Goal: Information Seeking & Learning: Learn about a topic

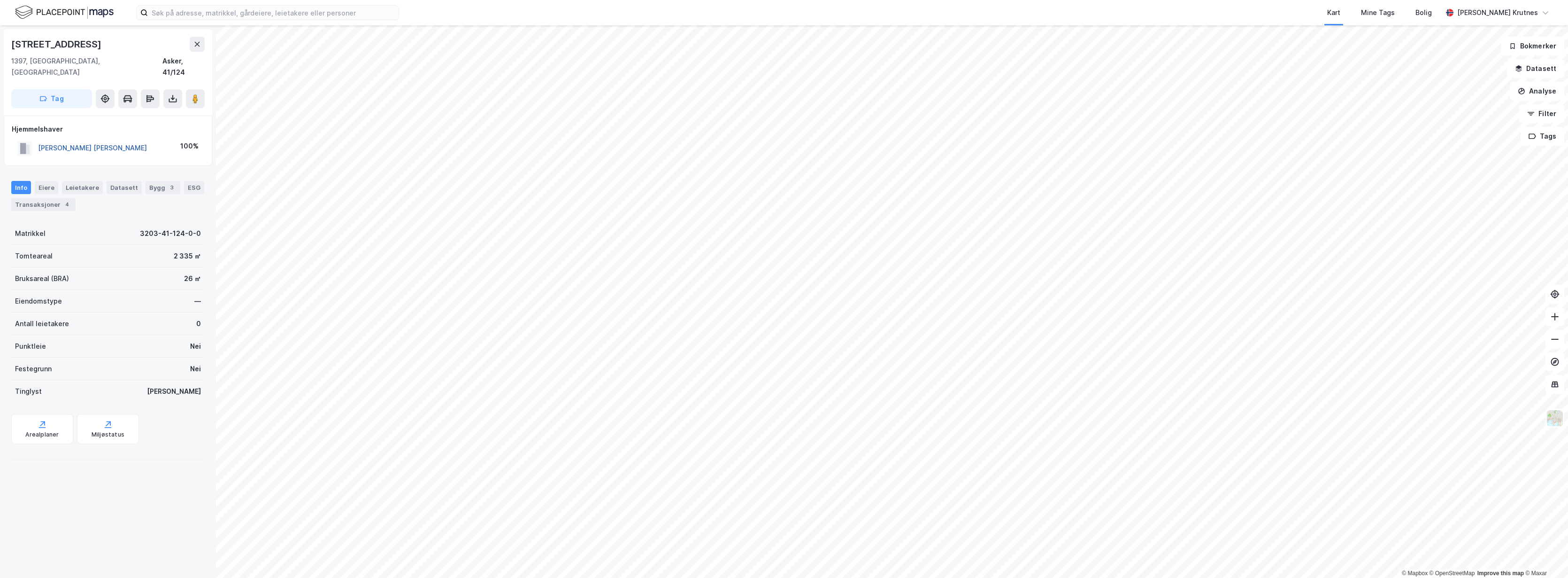
click at [0, 0] on button "[PERSON_NAME] [PERSON_NAME]" at bounding box center [0, 0] width 0 height 0
click at [1549, 111] on button "Filter" at bounding box center [1542, 113] width 45 height 19
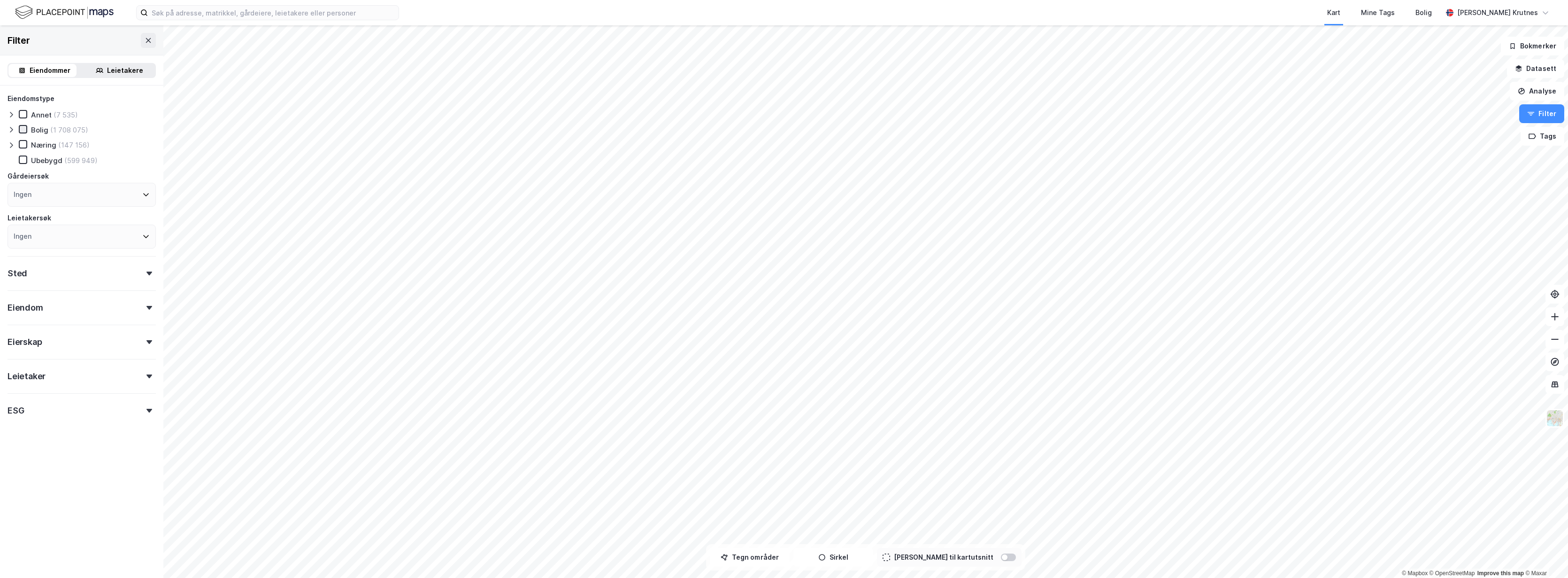
click at [19, 131] on div at bounding box center [22, 128] width 8 height 8
click at [24, 142] on icon at bounding box center [22, 143] width 7 height 7
click at [23, 131] on icon at bounding box center [22, 128] width 7 height 7
click at [24, 127] on icon at bounding box center [22, 128] width 7 height 7
click at [22, 140] on div "Eiendomstype Annet (7 535) [PERSON_NAME] (1 708 075) Næring (147 156) [GEOGRAPH…" at bounding box center [81, 170] width 148 height 156
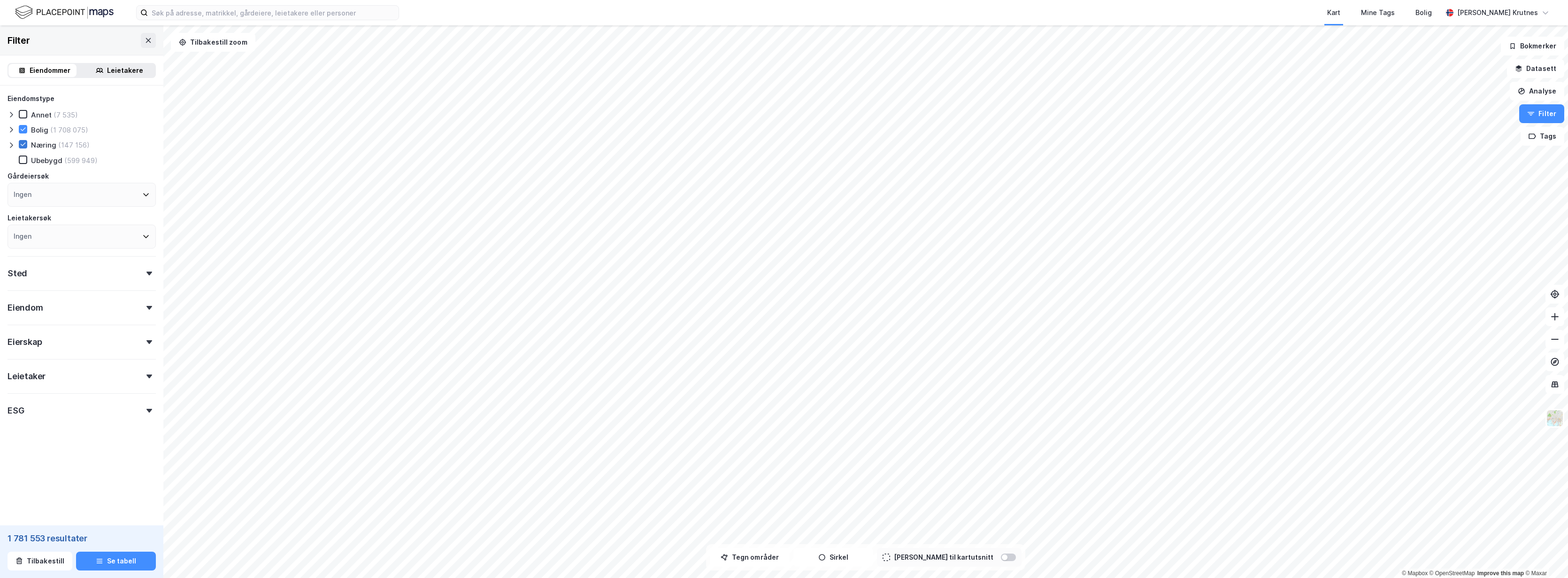
click at [22, 143] on icon at bounding box center [22, 143] width 7 height 7
click at [141, 44] on button at bounding box center [148, 40] width 15 height 15
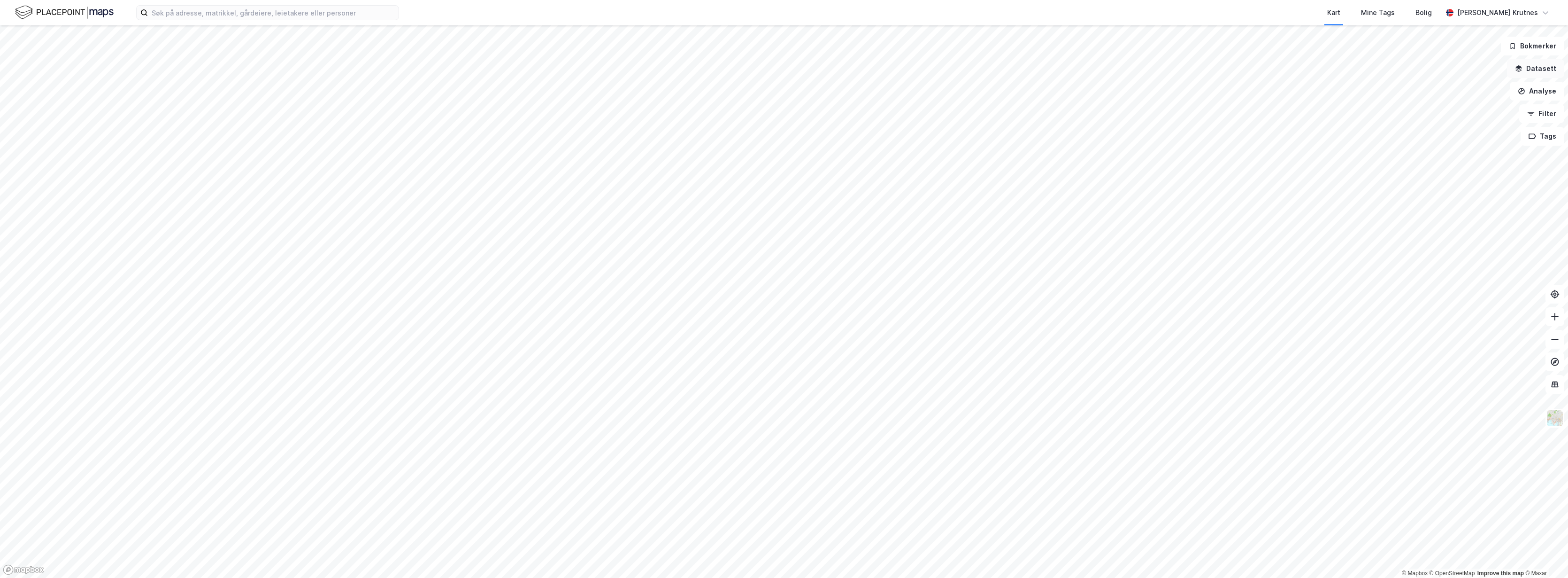
click at [1541, 68] on button "Datasett" at bounding box center [1535, 68] width 57 height 19
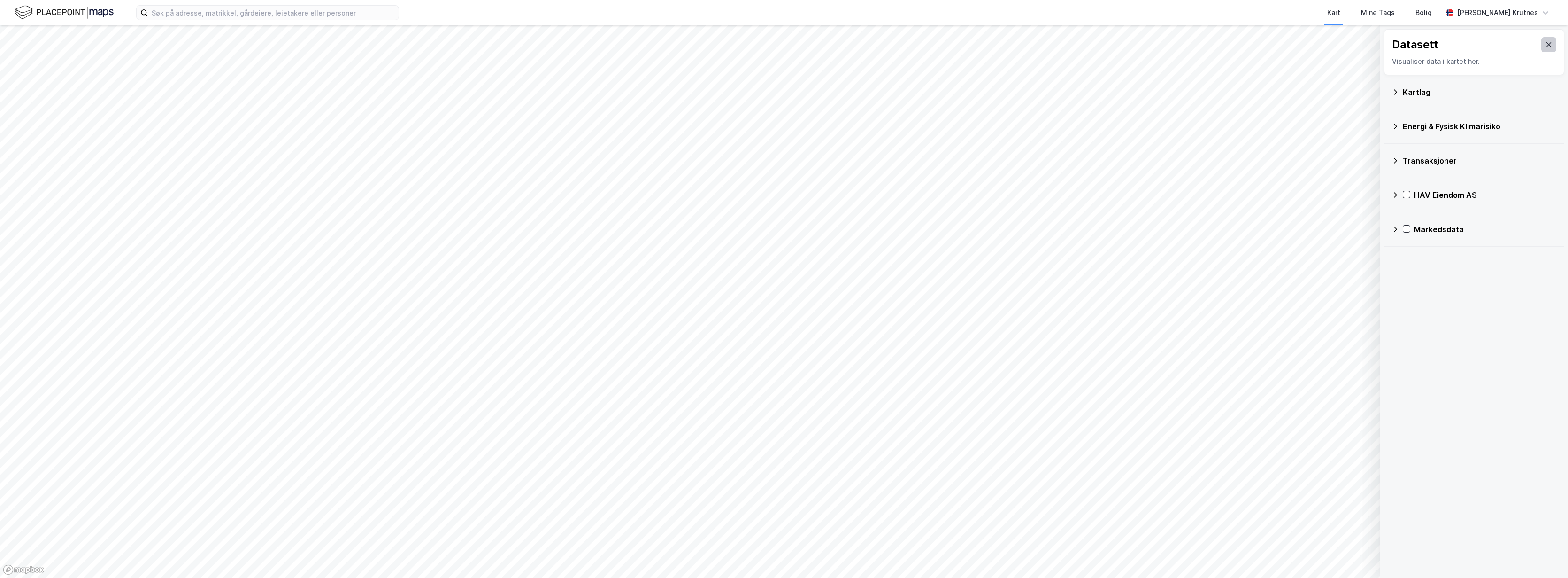
click at [1546, 41] on icon at bounding box center [1549, 45] width 7 height 7
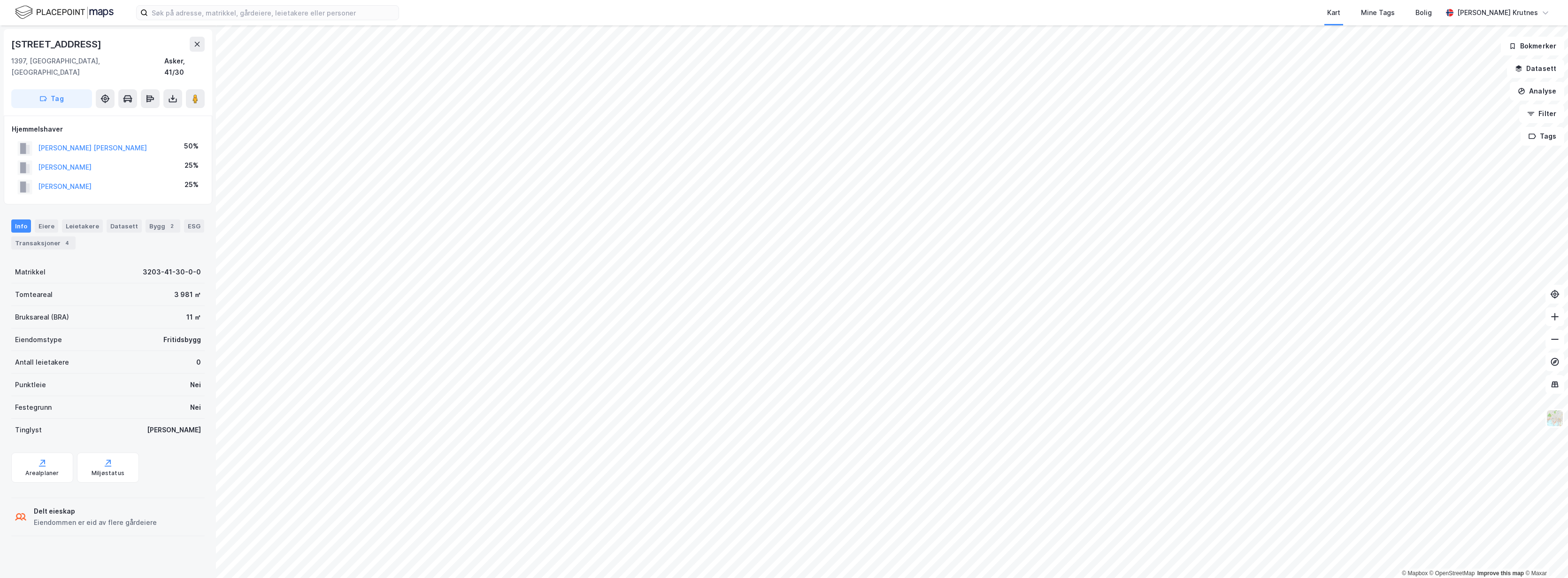
click at [526, 577] on html "Kart Mine Tags [PERSON_NAME] Krutnes © Mapbox © OpenStreetMap Improve this map …" at bounding box center [784, 289] width 1568 height 578
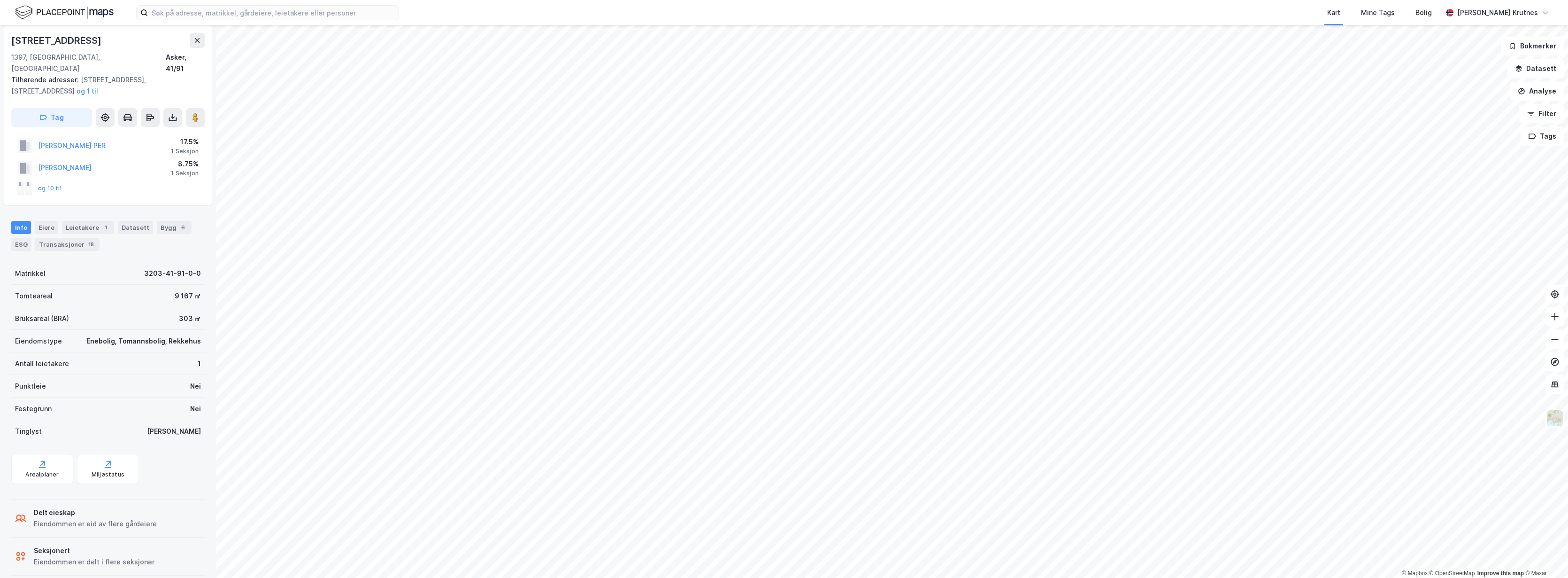
scroll to position [51, 0]
click at [57, 237] on div "Transaksjoner 18" at bounding box center [67, 244] width 65 height 13
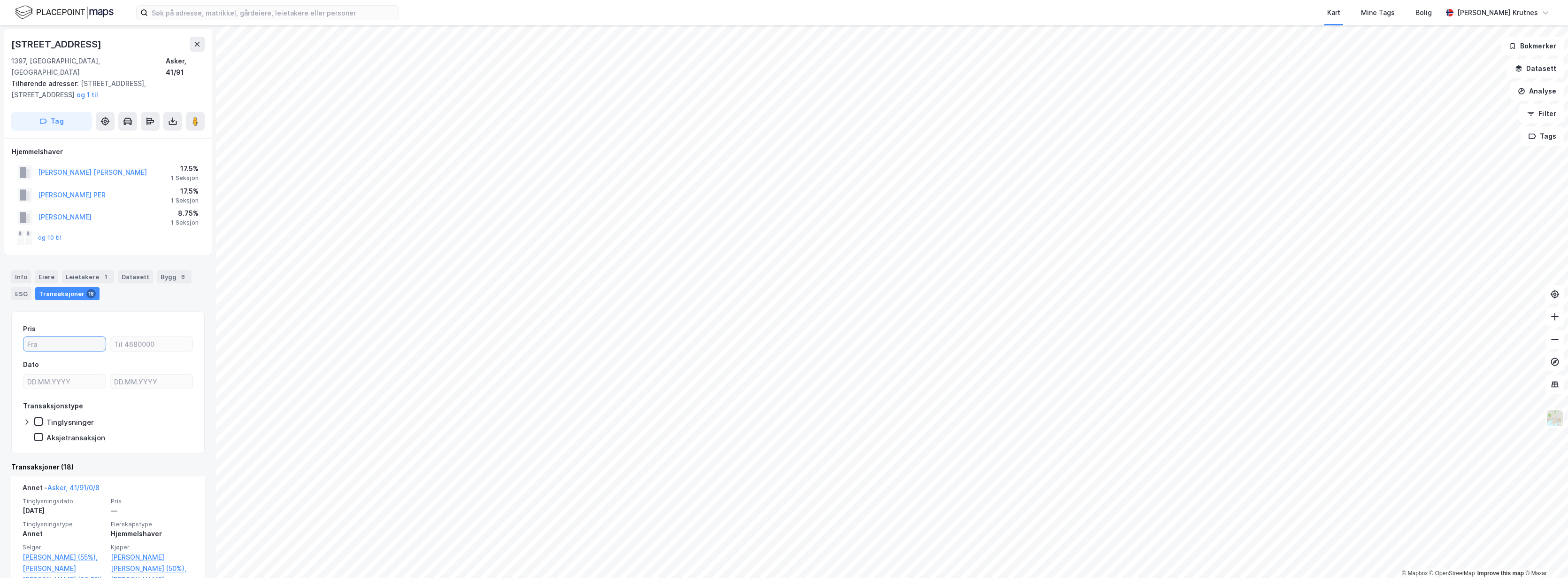
click at [61, 336] on input "number" at bounding box center [65, 343] width 82 height 14
click at [69, 336] on input "number" at bounding box center [65, 343] width 82 height 14
type input "0"
click at [155, 336] on input "number" at bounding box center [152, 343] width 82 height 14
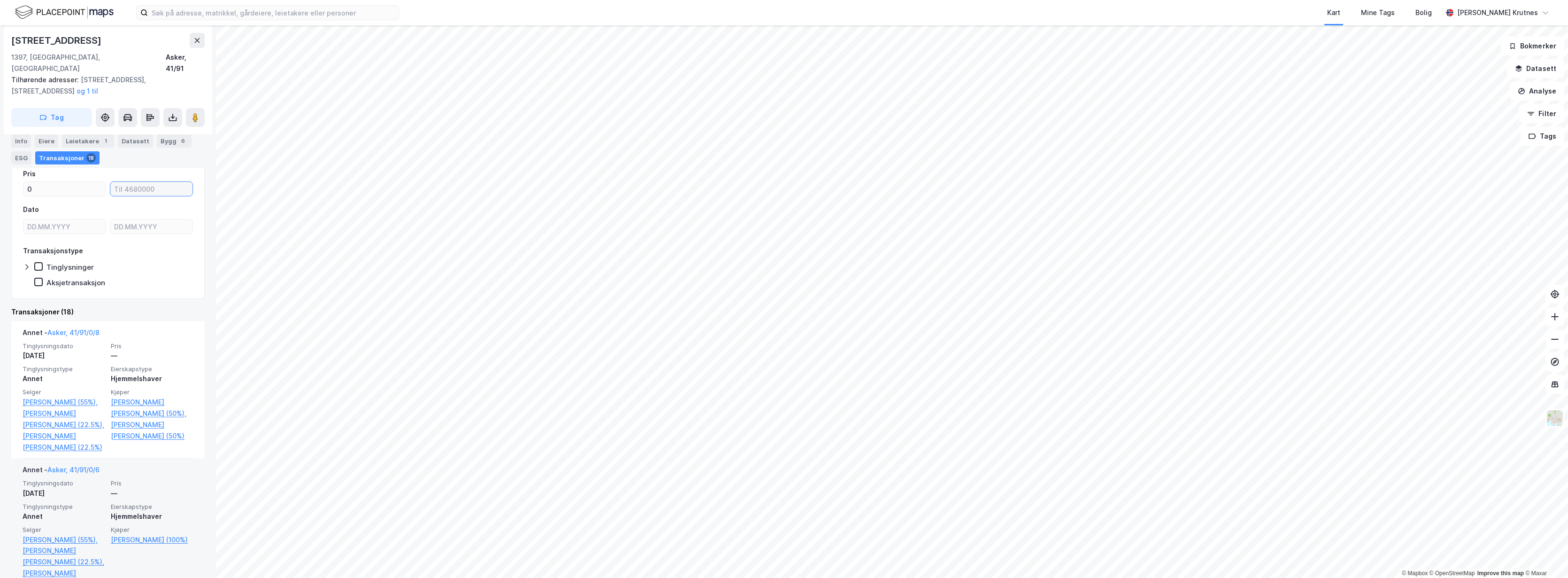
scroll to position [94, 0]
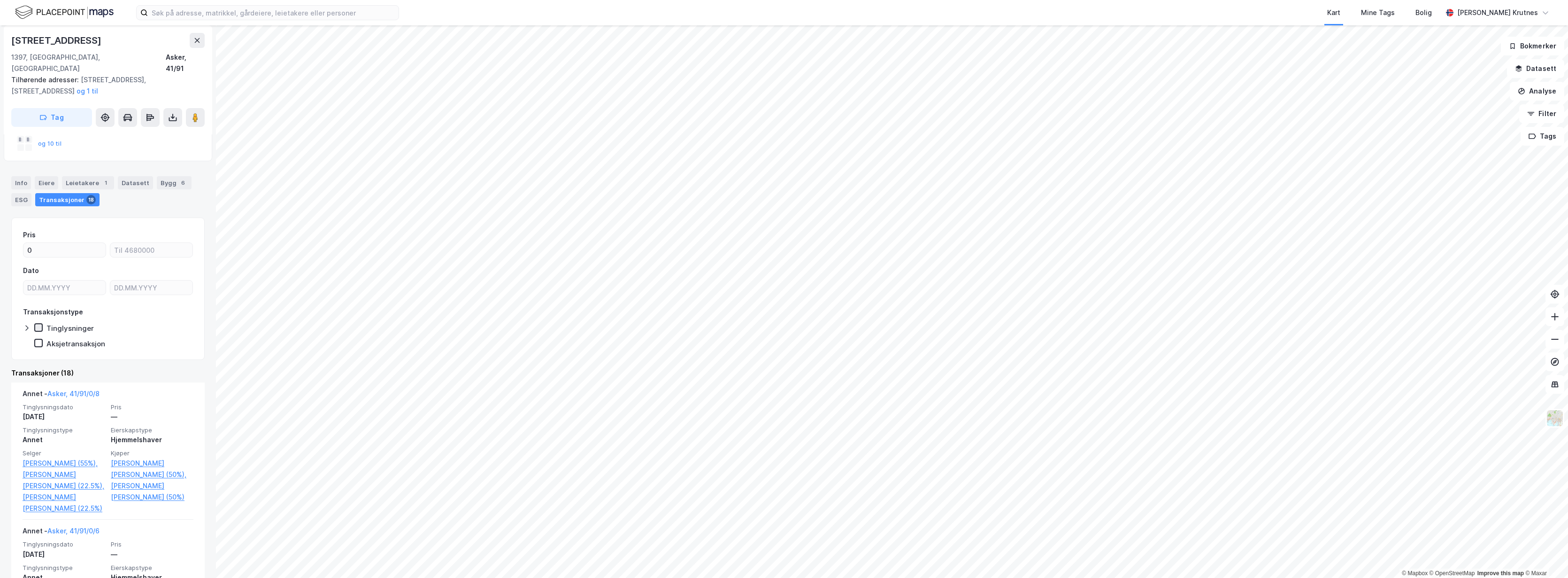
click at [40, 324] on icon at bounding box center [38, 327] width 7 height 7
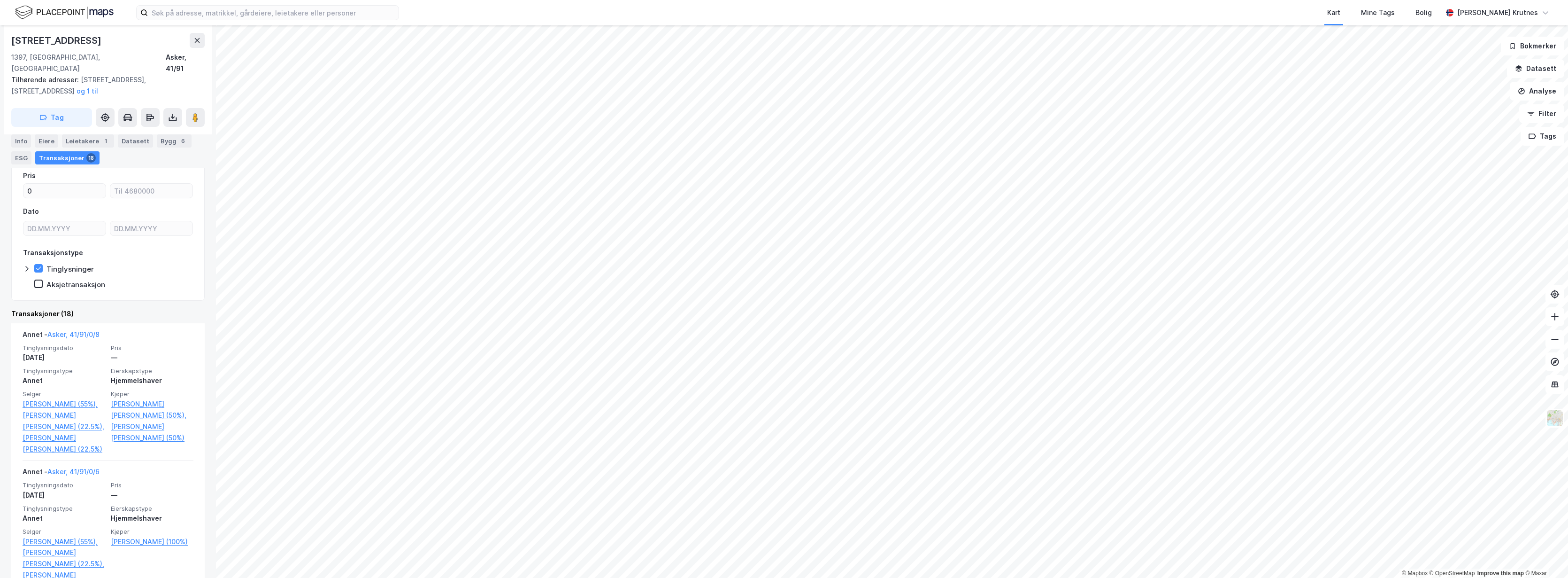
scroll to position [0, 0]
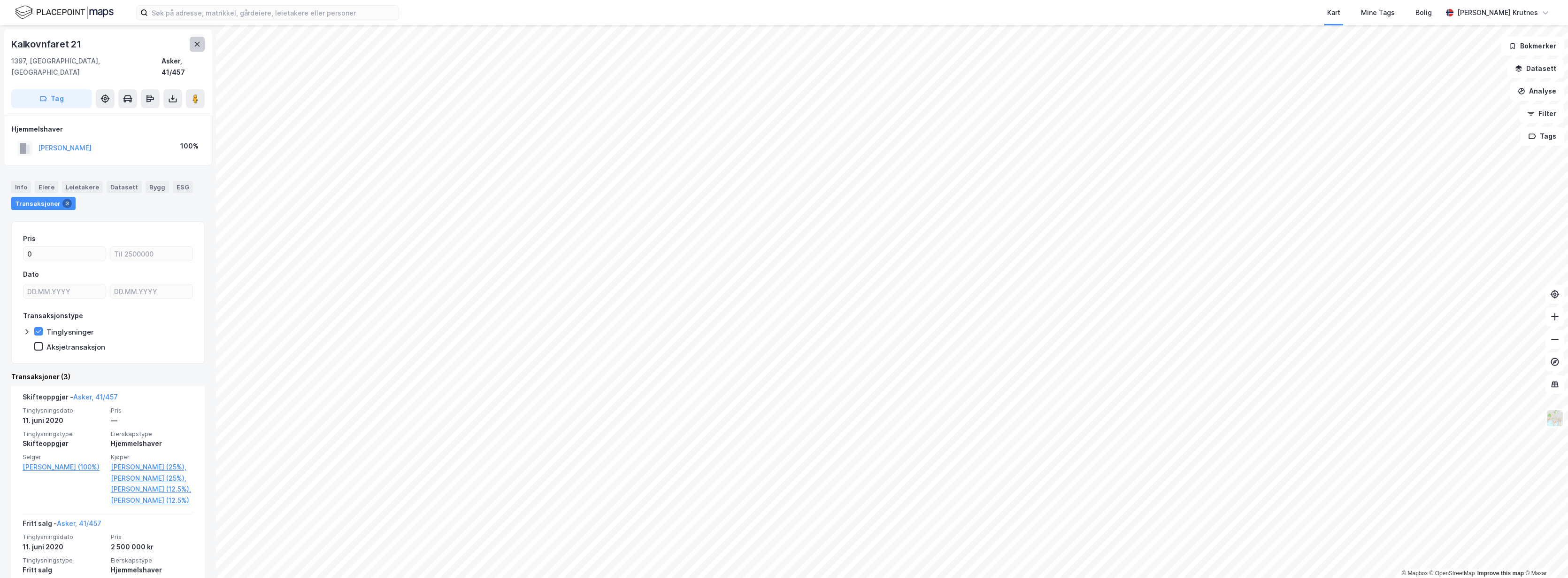
click at [200, 46] on icon at bounding box center [198, 44] width 6 height 5
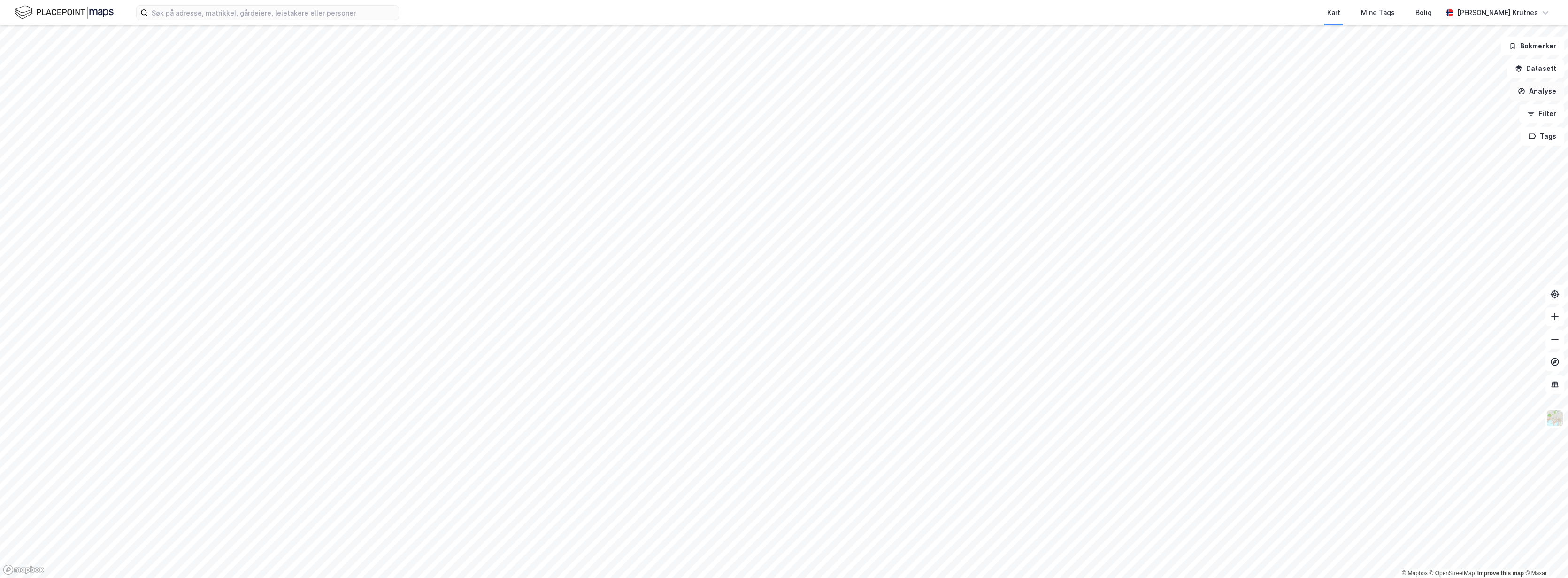
click at [1551, 88] on button "Analyse" at bounding box center [1537, 91] width 54 height 19
click at [1535, 49] on button "Bokmerker" at bounding box center [1533, 46] width 64 height 19
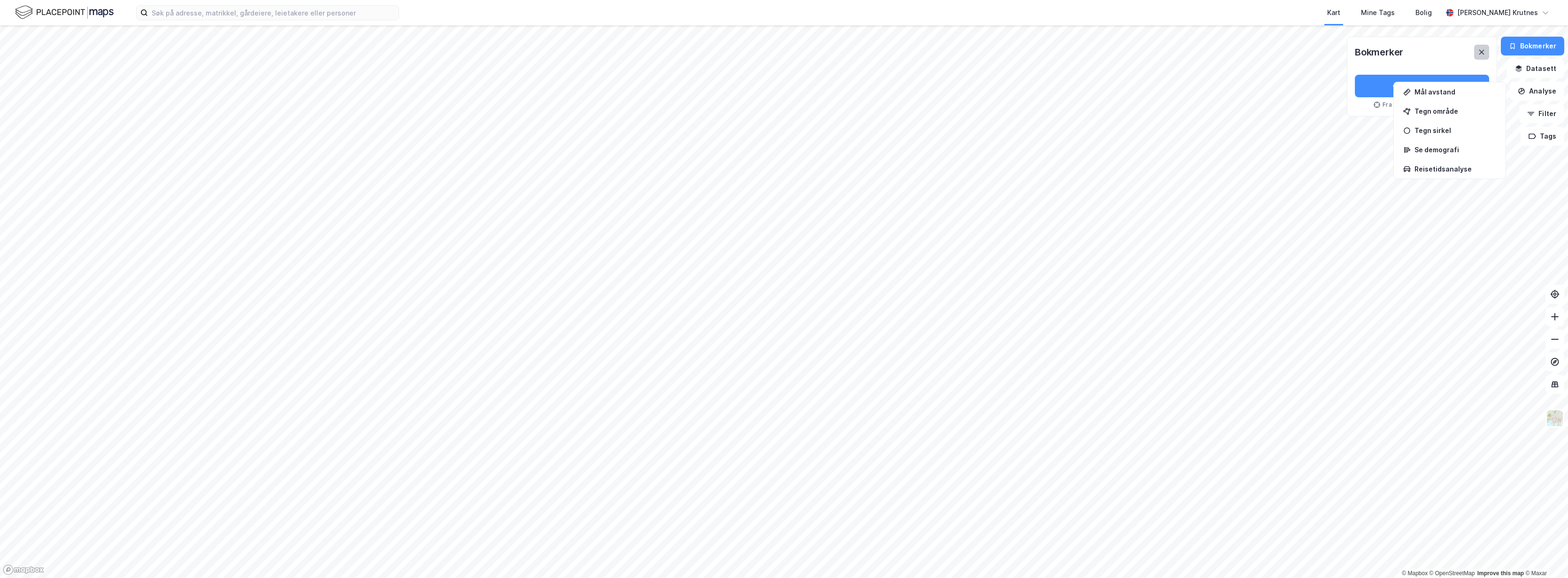
click at [1484, 54] on icon at bounding box center [1482, 52] width 7 height 7
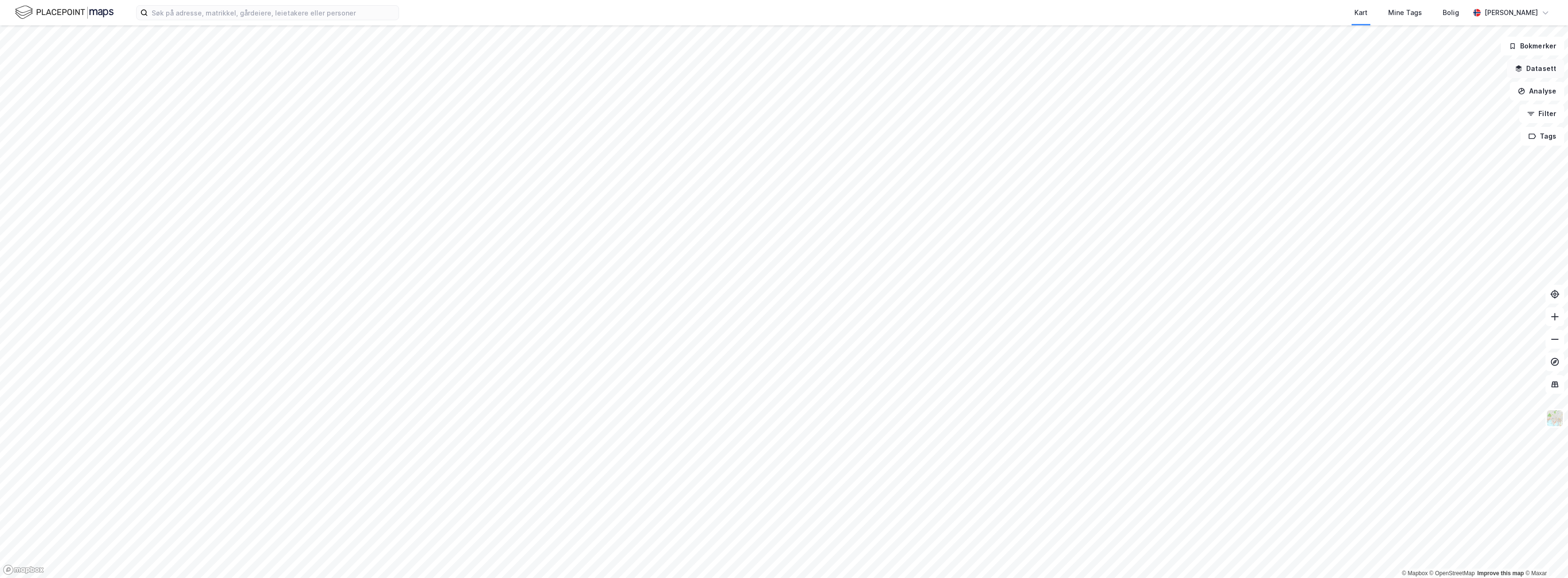
click at [1531, 68] on button "Datasett" at bounding box center [1535, 68] width 57 height 19
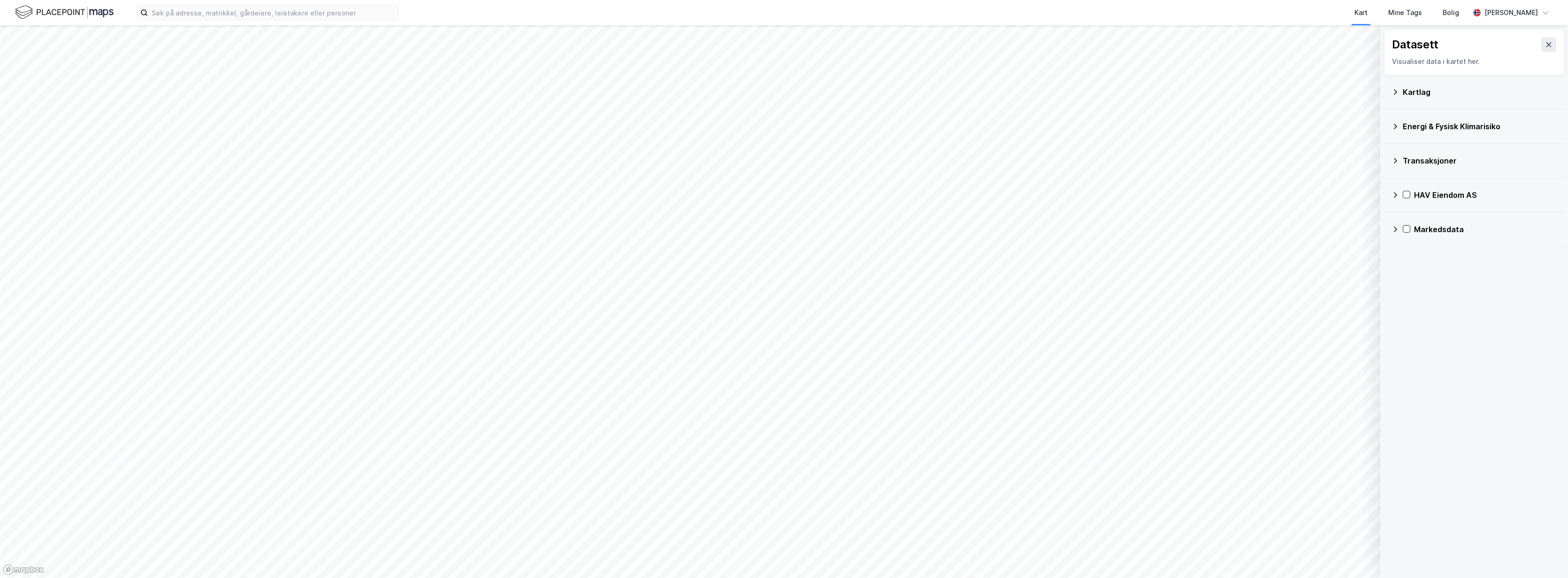
click at [1402, 160] on div "Transaksjoner" at bounding box center [1474, 160] width 165 height 22
click at [1418, 202] on icon at bounding box center [1418, 201] width 7 height 7
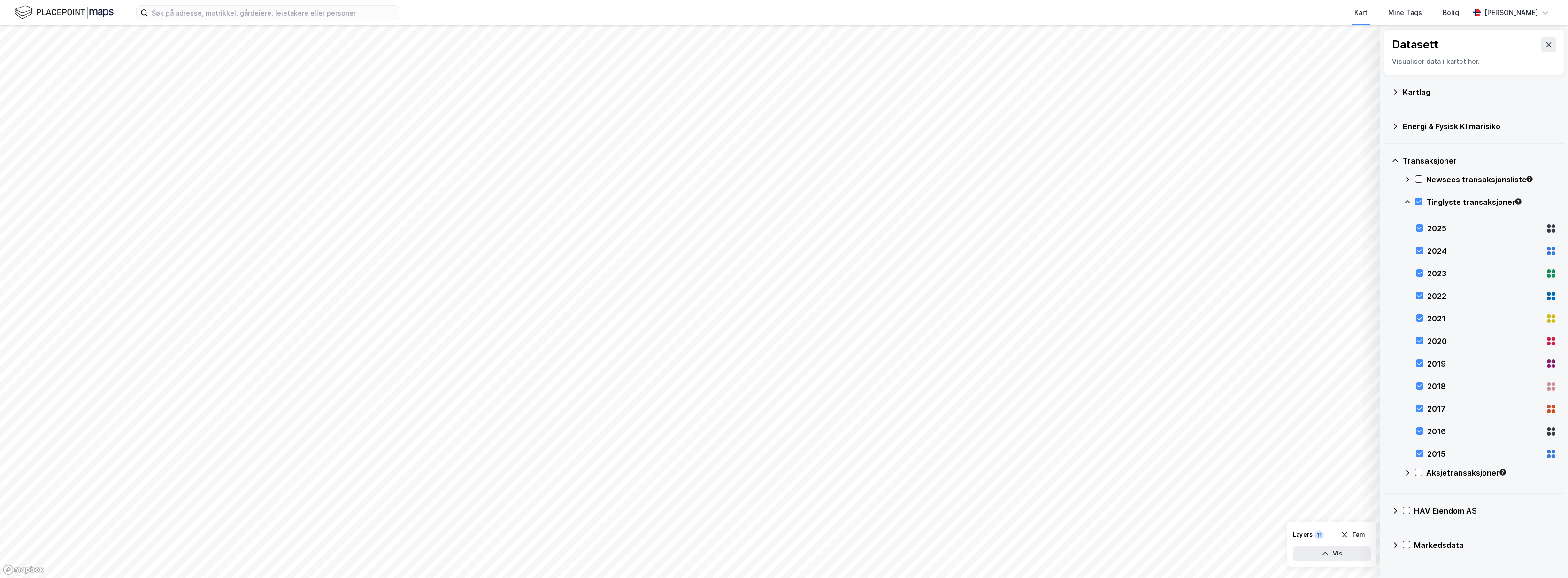
click at [178, 577] on html "Kart Mine Tags Bolig [PERSON_NAME] © Mapbox © OpenStreetMap Improve this map © …" at bounding box center [784, 289] width 1568 height 578
click at [1419, 472] on icon at bounding box center [1419, 472] width 6 height 4
click at [1418, 202] on icon at bounding box center [1419, 202] width 6 height 4
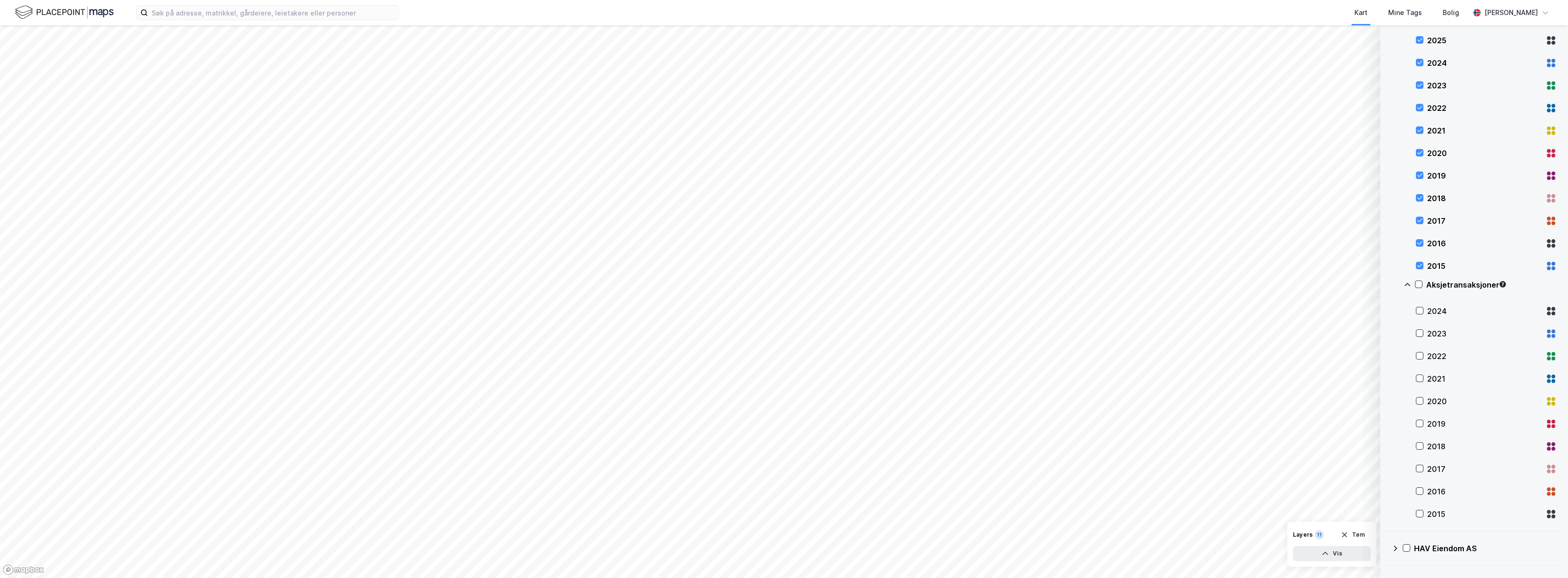
scroll to position [213, 0]
click at [1407, 556] on icon at bounding box center [1406, 556] width 7 height 7
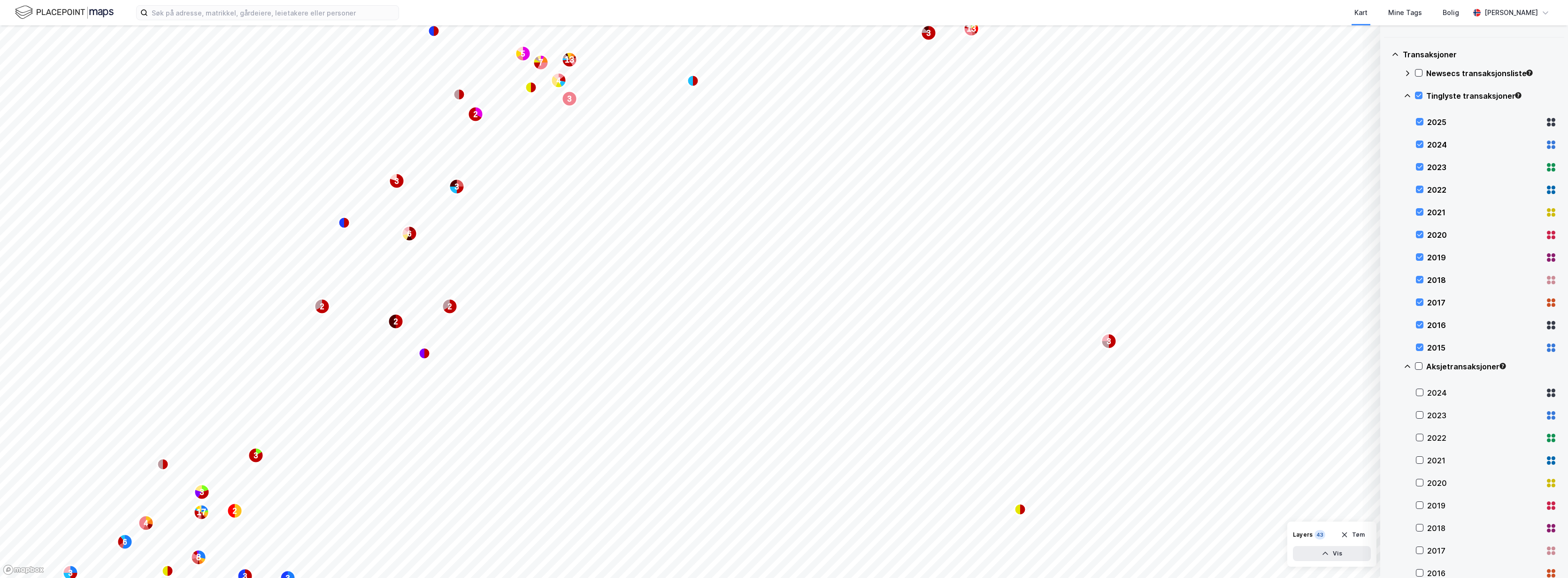
scroll to position [0, 0]
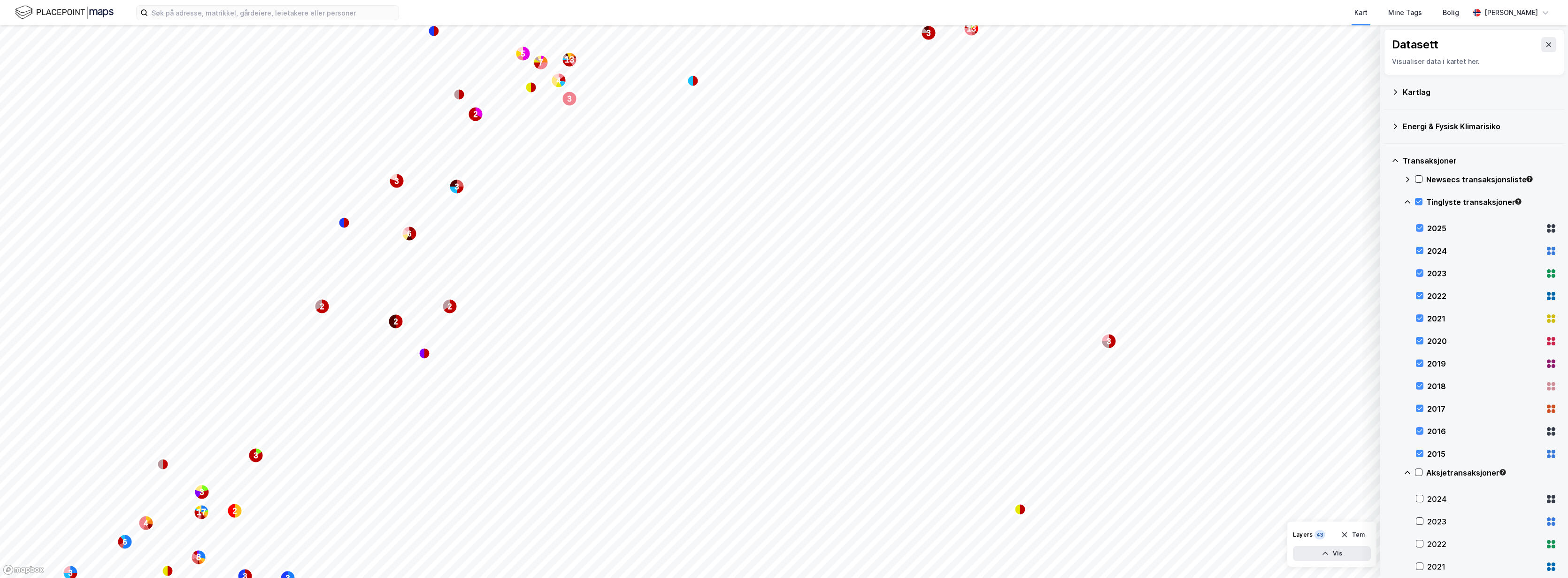
click at [1395, 92] on icon at bounding box center [1396, 92] width 7 height 7
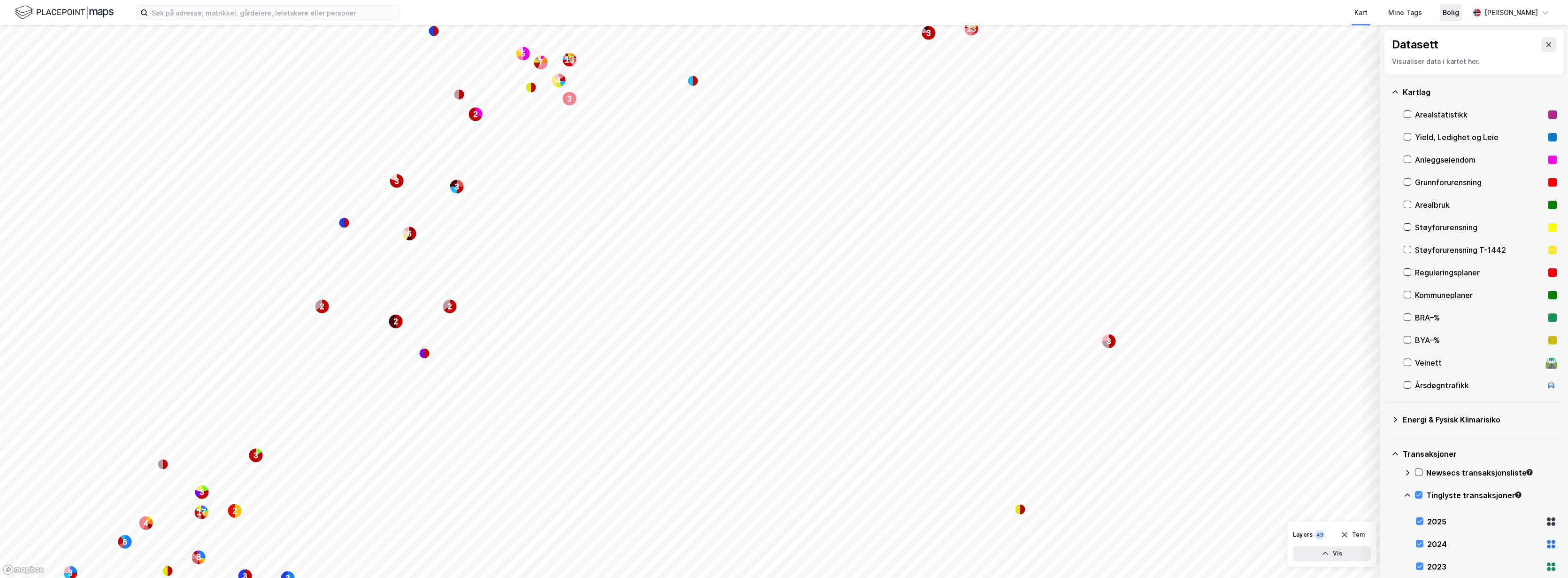
click at [1457, 11] on div "Bolig" at bounding box center [1451, 13] width 17 height 11
